Goal: Information Seeking & Learning: Learn about a topic

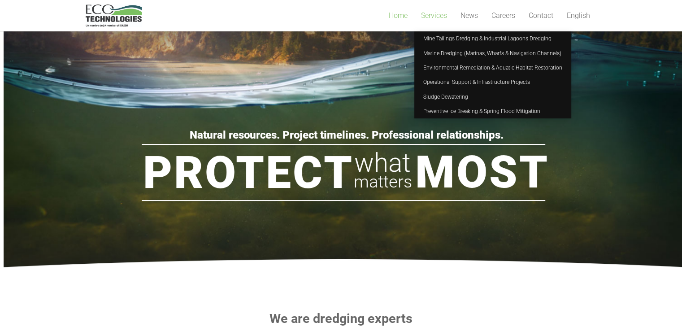
scroll to position [30, 0]
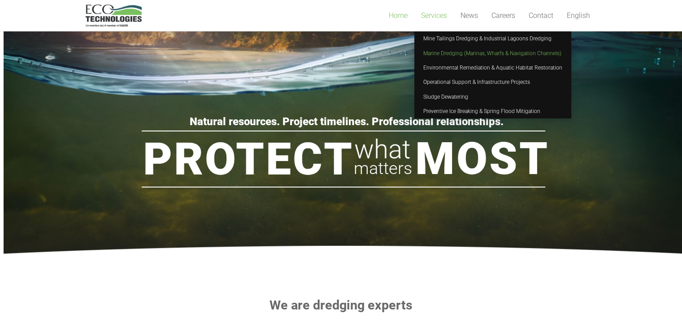
click at [515, 57] on link "Marine Dredging (Marinas, Wharfs & Navigation Channels)" at bounding box center [492, 53] width 157 height 14
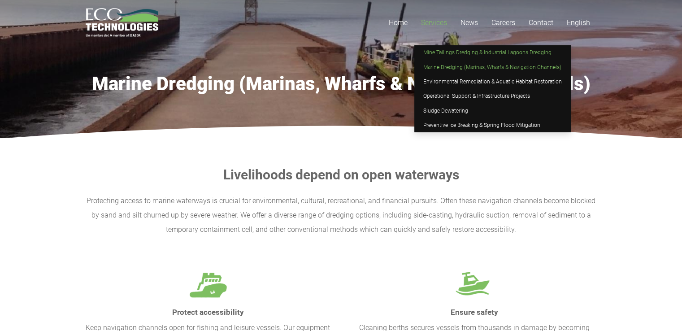
click at [457, 56] on link "Mine Tailings Dredging & Industrial Lagoons Dredging" at bounding box center [492, 52] width 157 height 14
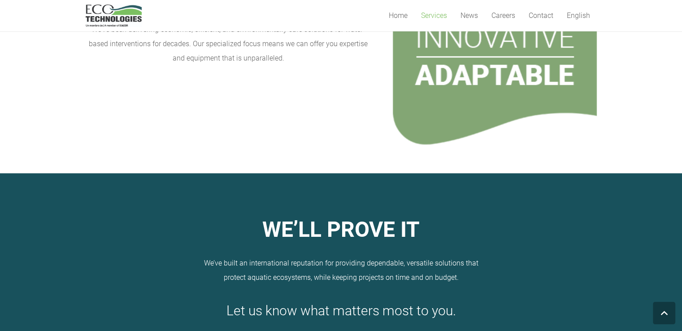
scroll to position [1166, 0]
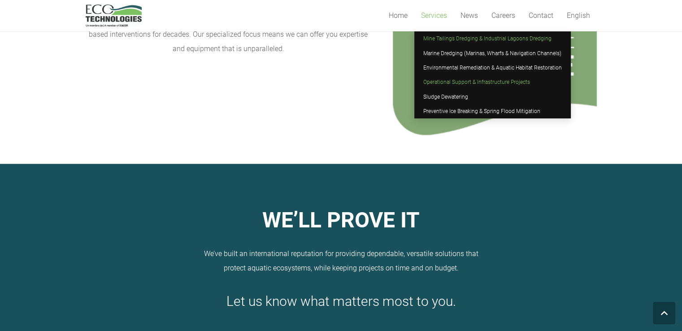
click at [475, 85] on span "Operational Support & Infrastructure Projects" at bounding box center [476, 82] width 107 height 6
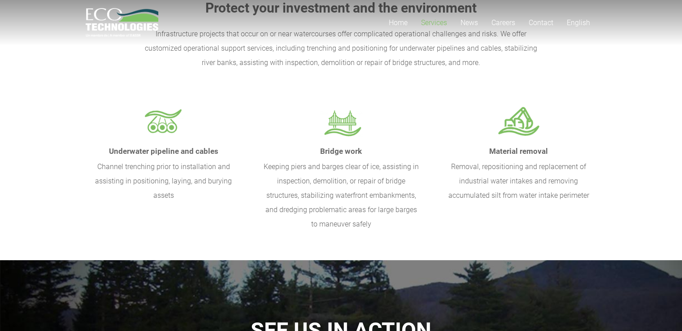
scroll to position [209, 0]
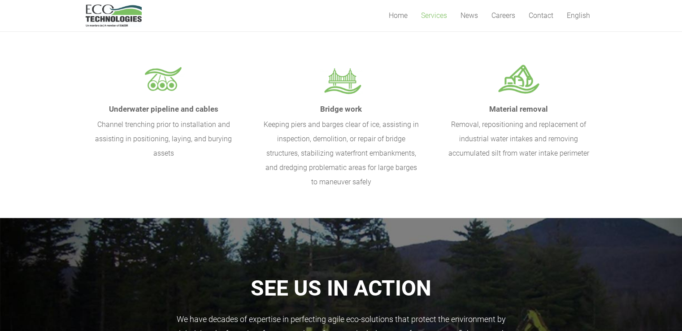
click at [54, 162] on section "Protect your investment and the environment Infrastructure projects that occur …" at bounding box center [341, 73] width 682 height 289
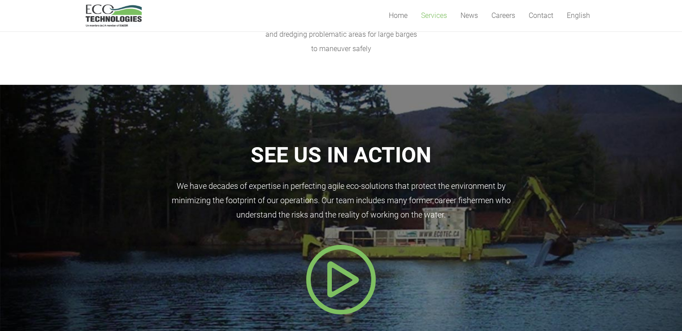
scroll to position [359, 0]
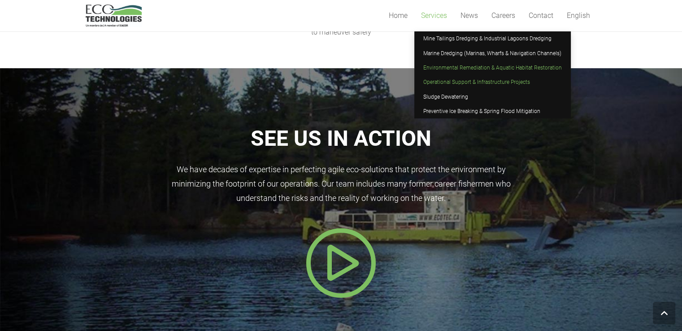
click at [468, 66] on span "Environmental Remediation & Aquatic Habitat Restoration" at bounding box center [492, 68] width 139 height 6
